Goal: Information Seeking & Learning: Learn about a topic

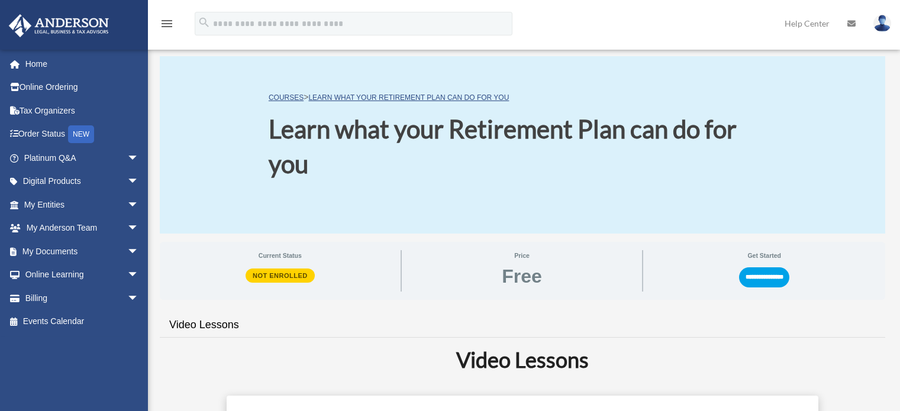
scroll to position [293, 0]
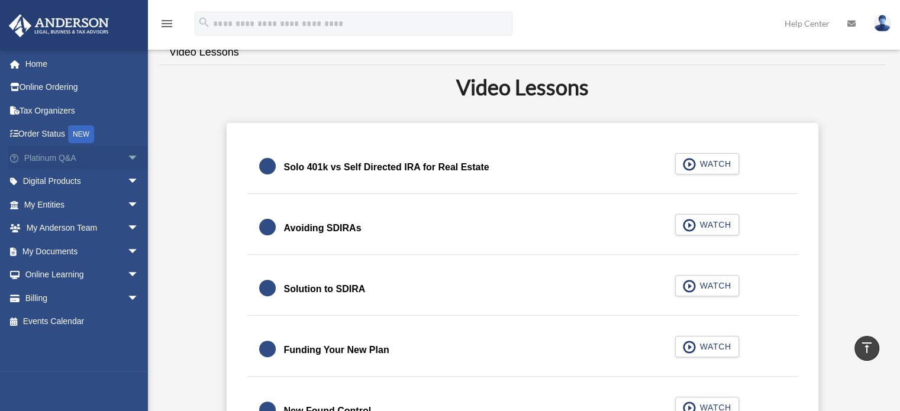
click at [79, 153] on link "Platinum Q&A arrow_drop_down" at bounding box center [82, 158] width 149 height 24
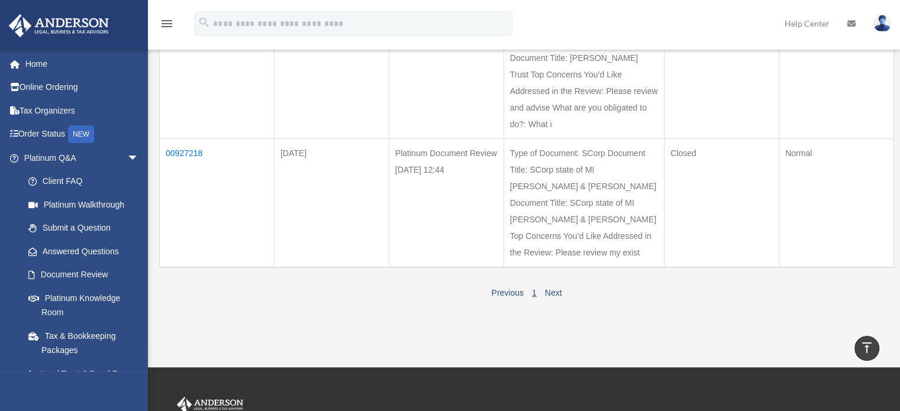
scroll to position [211, 0]
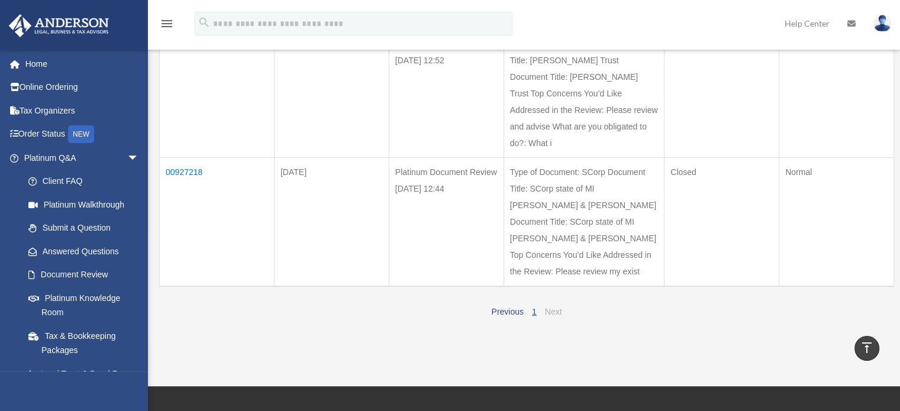
click at [553, 310] on link "Next" at bounding box center [553, 311] width 17 height 9
click at [66, 294] on link "Platinum Knowledge Room" at bounding box center [87, 306] width 140 height 38
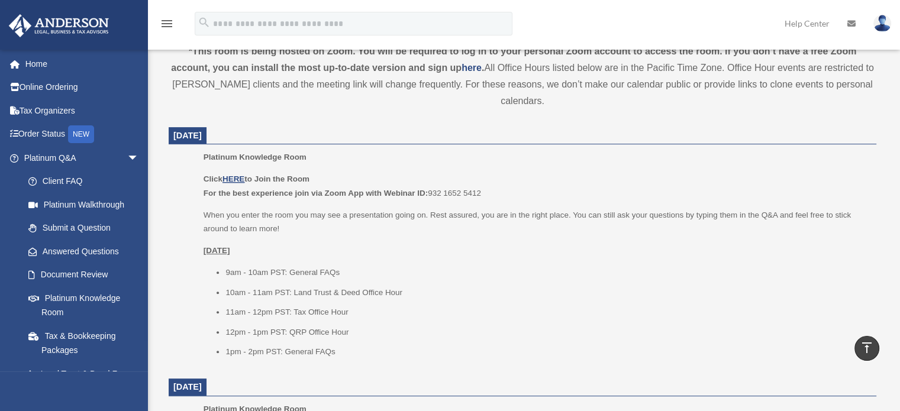
scroll to position [429, 0]
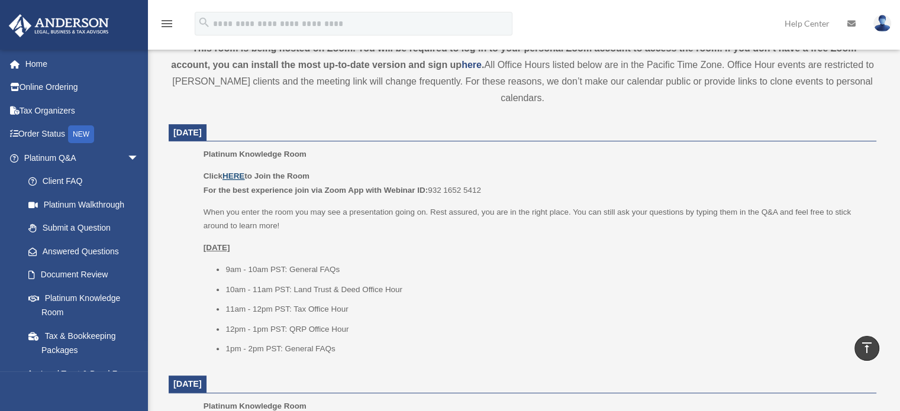
click at [239, 174] on u "HERE" at bounding box center [234, 176] width 22 height 9
